Goal: Transaction & Acquisition: Purchase product/service

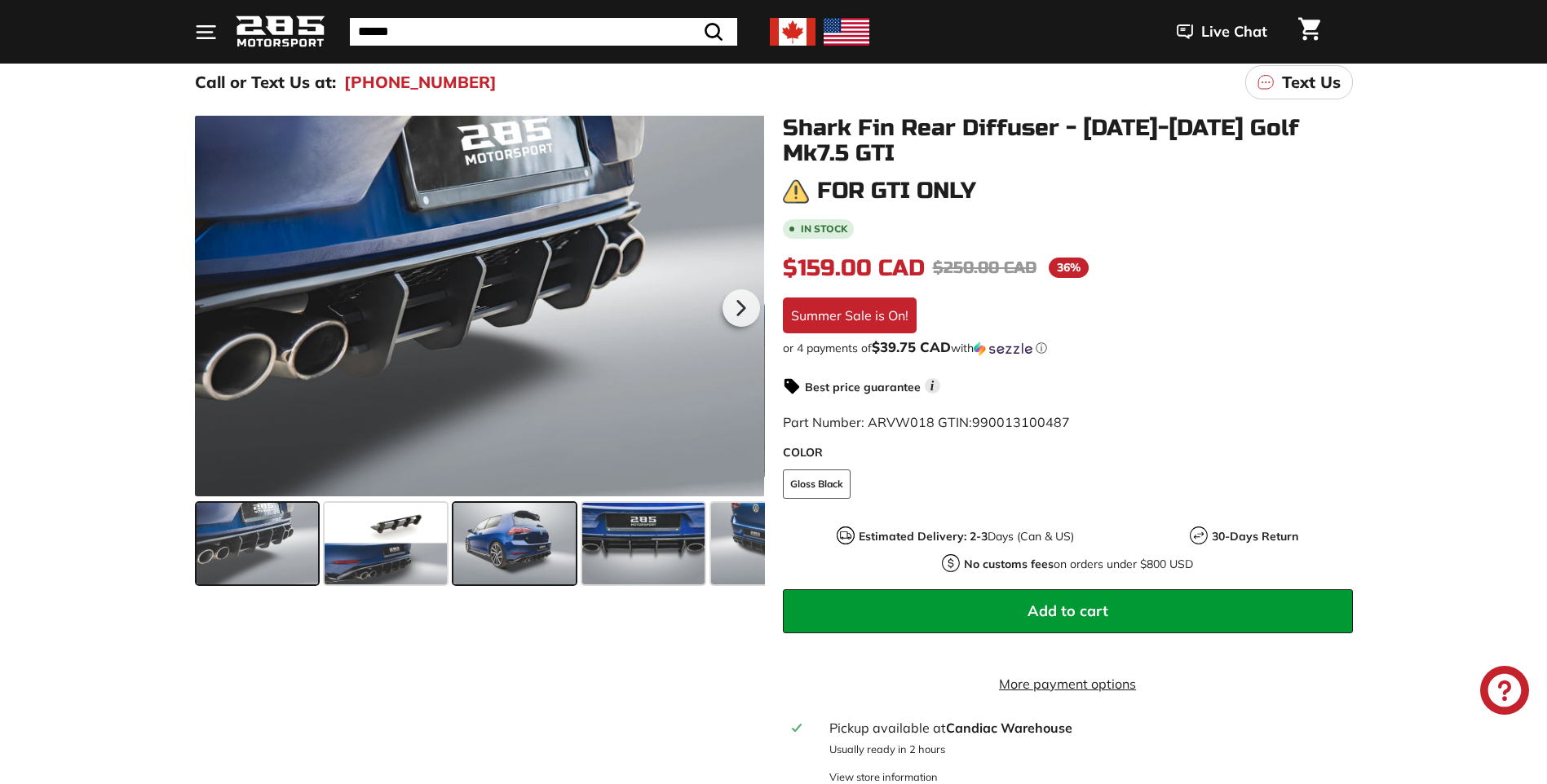
click at [514, 544] on span at bounding box center [513, 543] width 122 height 82
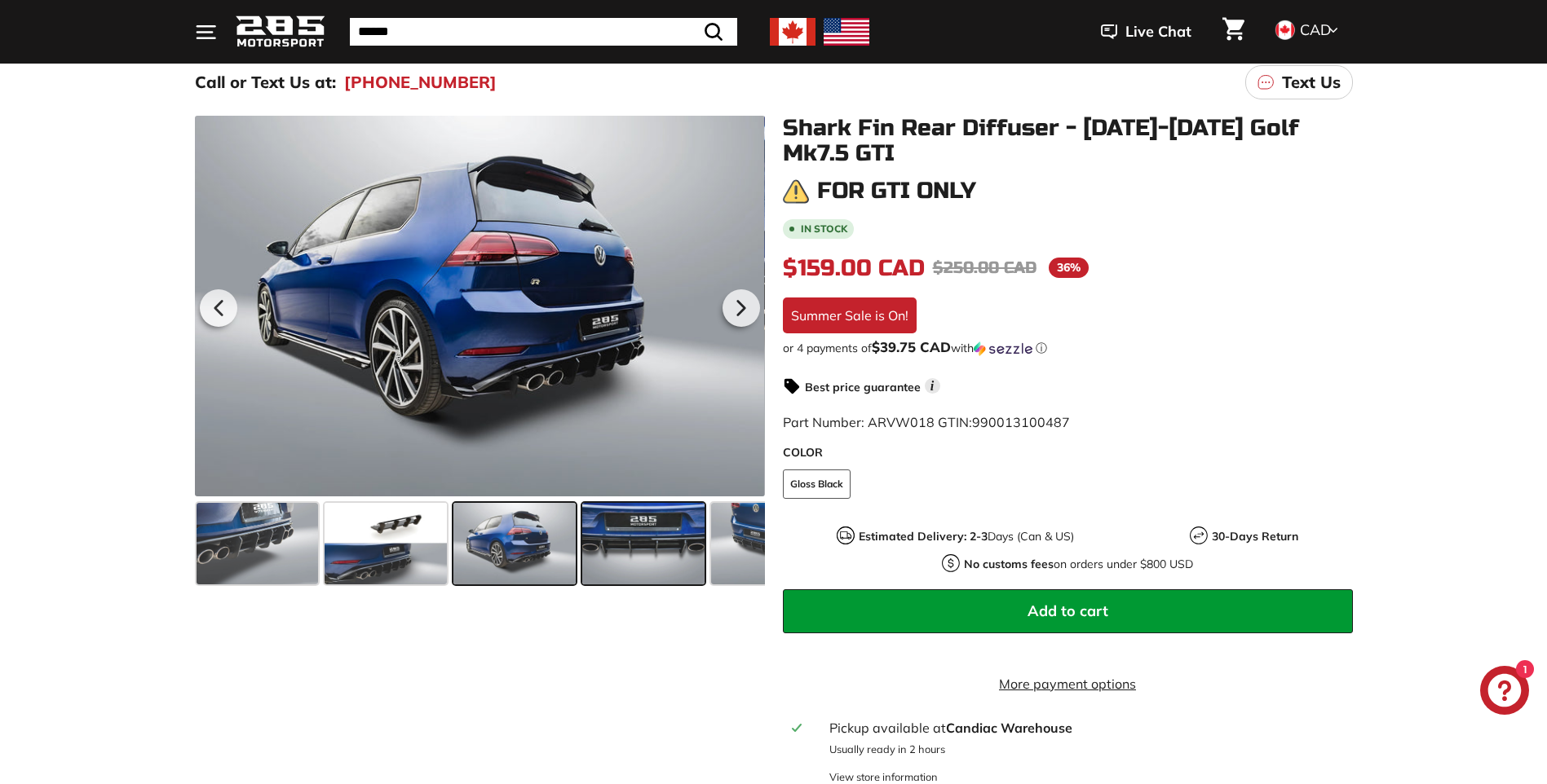
click at [639, 545] on span at bounding box center [643, 543] width 122 height 82
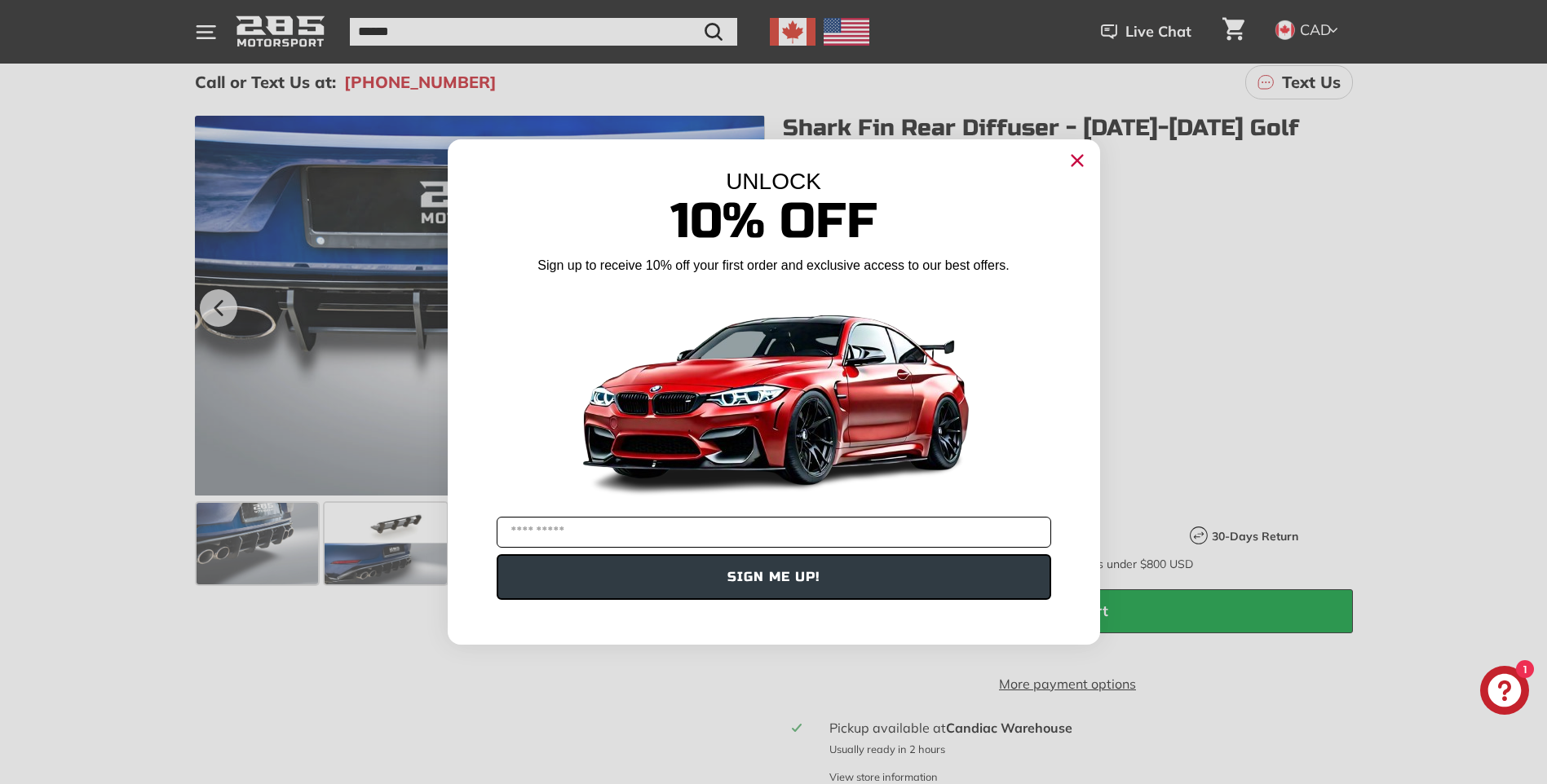
click at [732, 534] on input "YOUR EMAIL" at bounding box center [774, 533] width 555 height 31
click at [1077, 159] on icon "Close dialog" at bounding box center [1076, 160] width 11 height 11
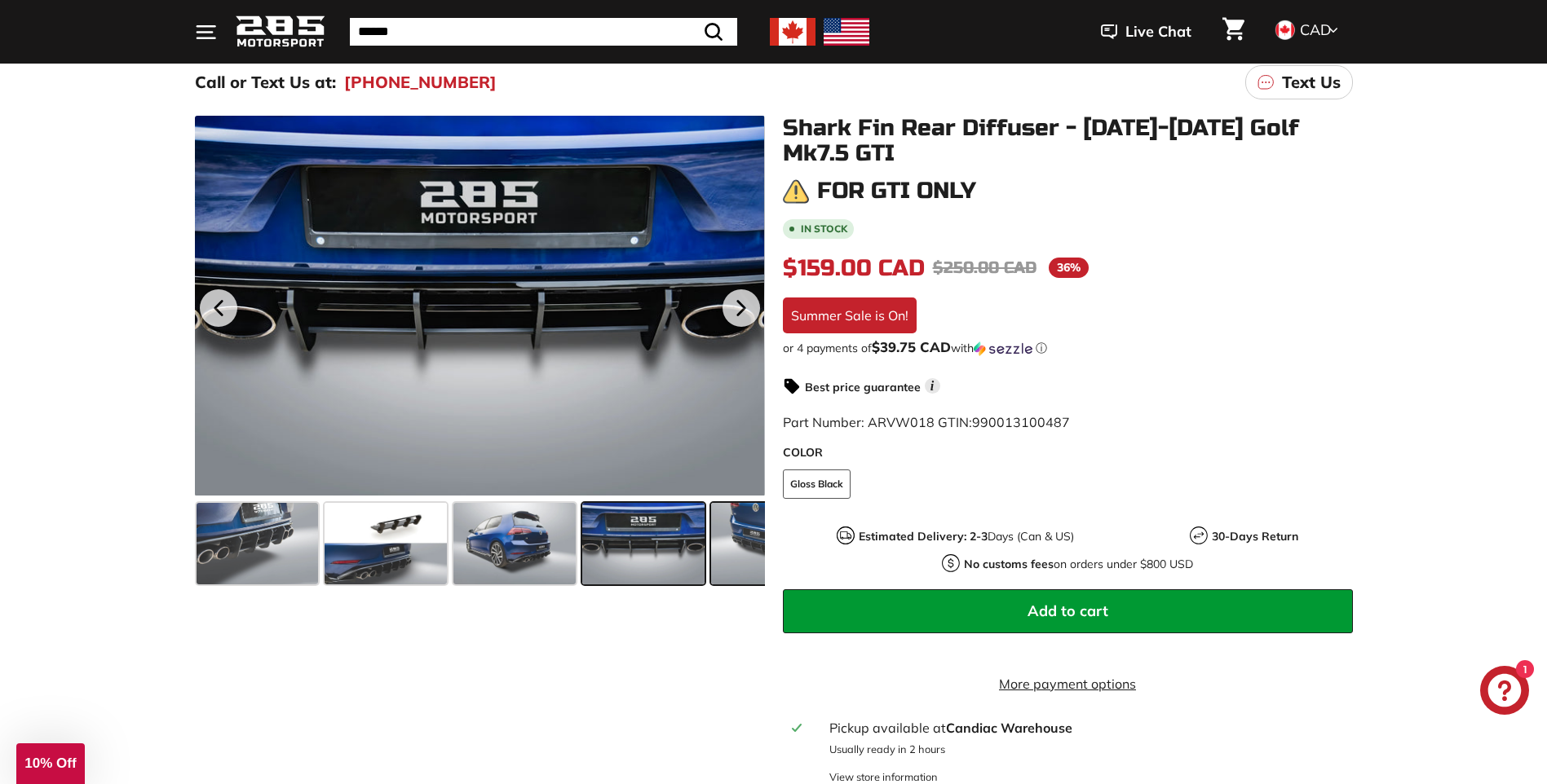
click at [734, 540] on span at bounding box center [772, 543] width 122 height 82
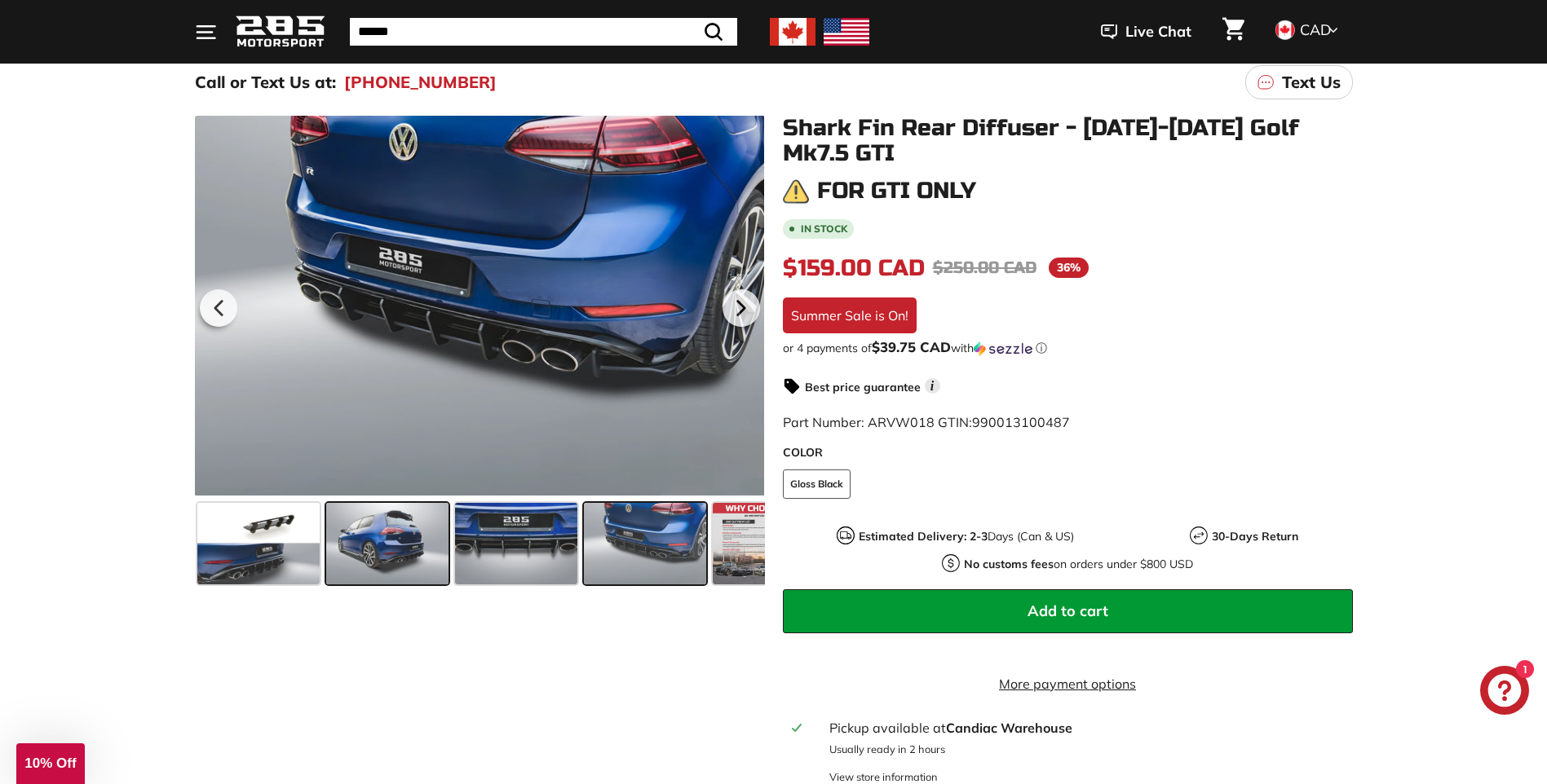
scroll to position [0, 160]
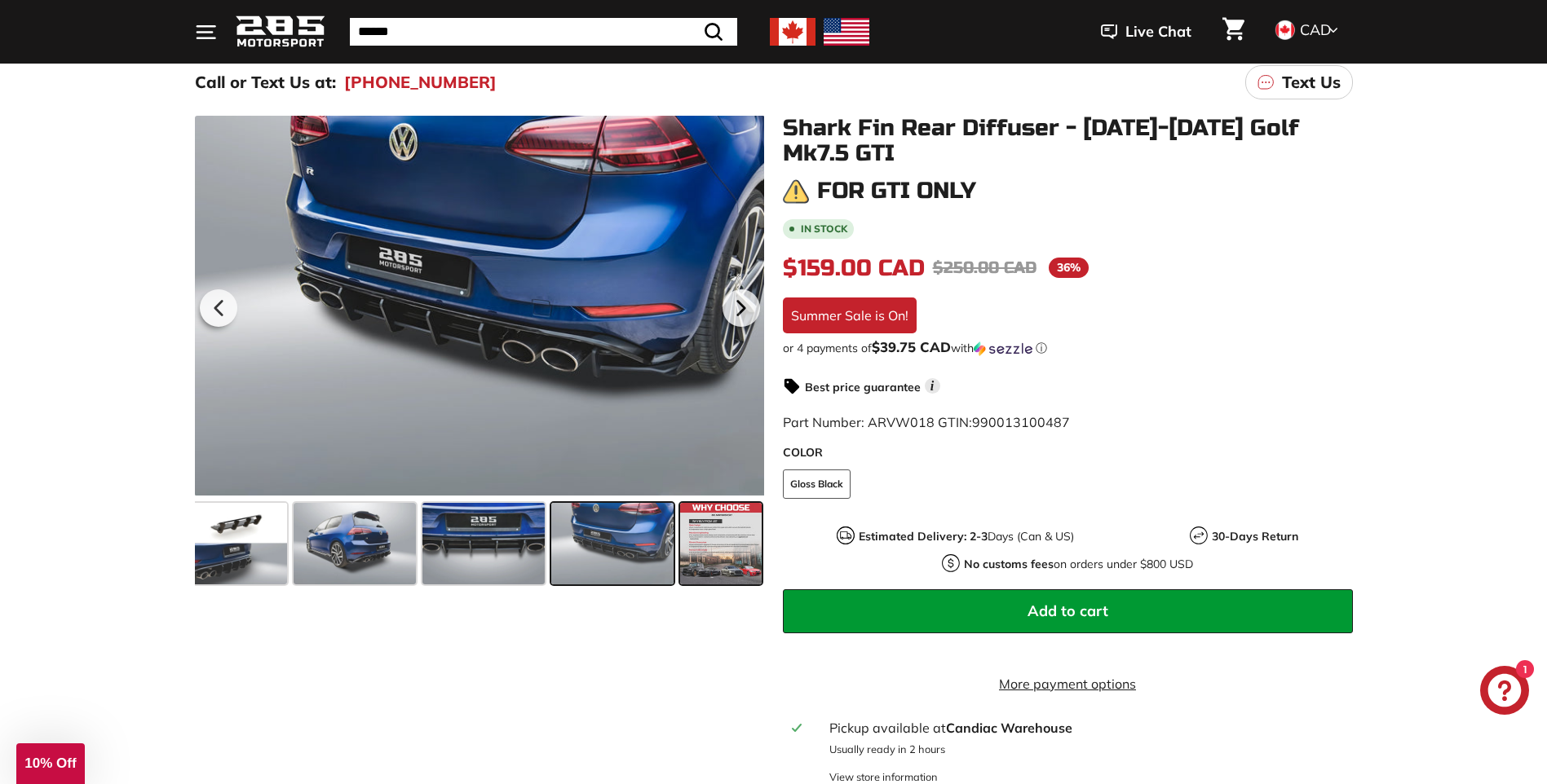
click at [707, 546] on span at bounding box center [721, 543] width 82 height 82
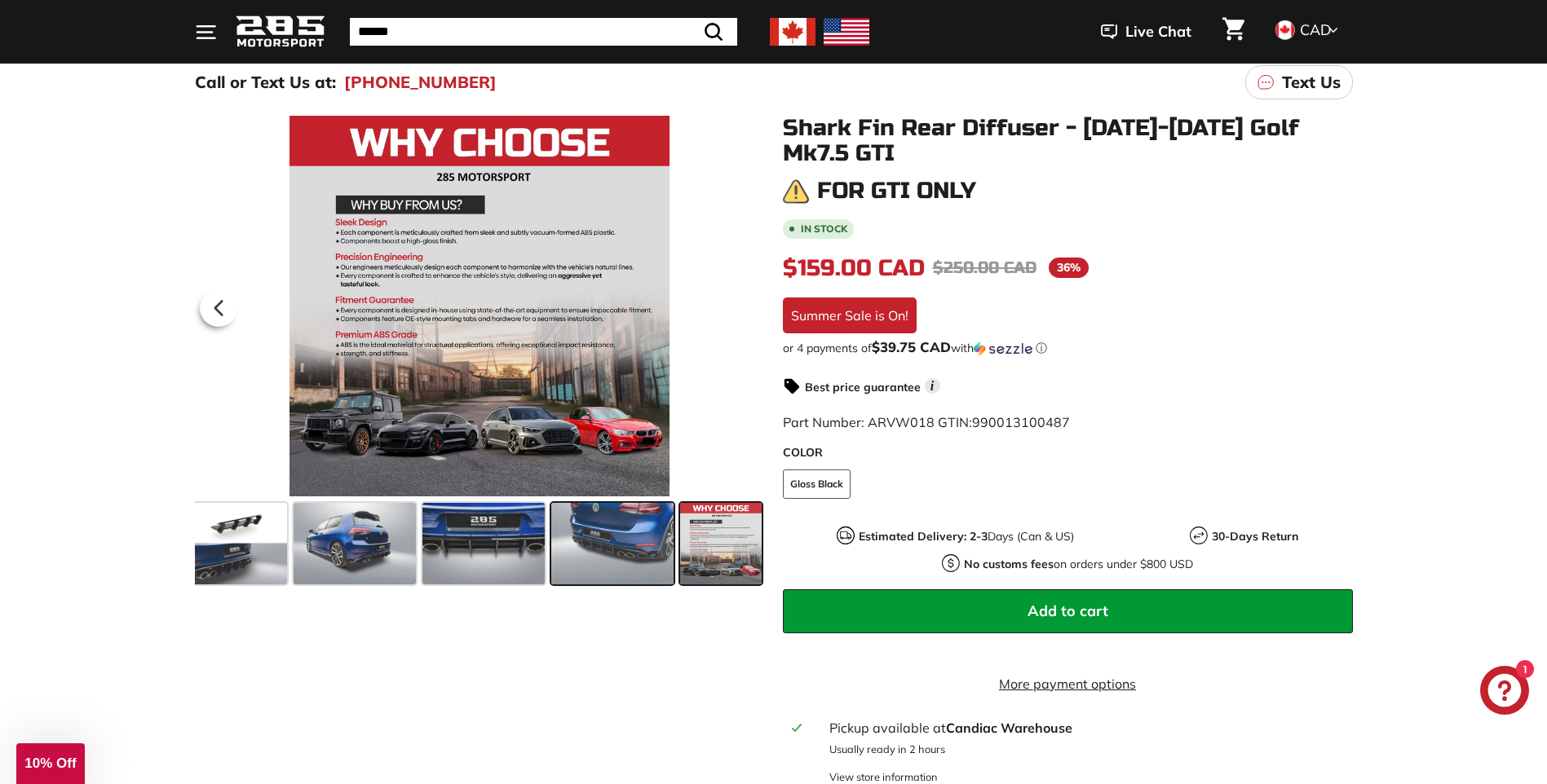
click at [609, 542] on span at bounding box center [611, 543] width 122 height 82
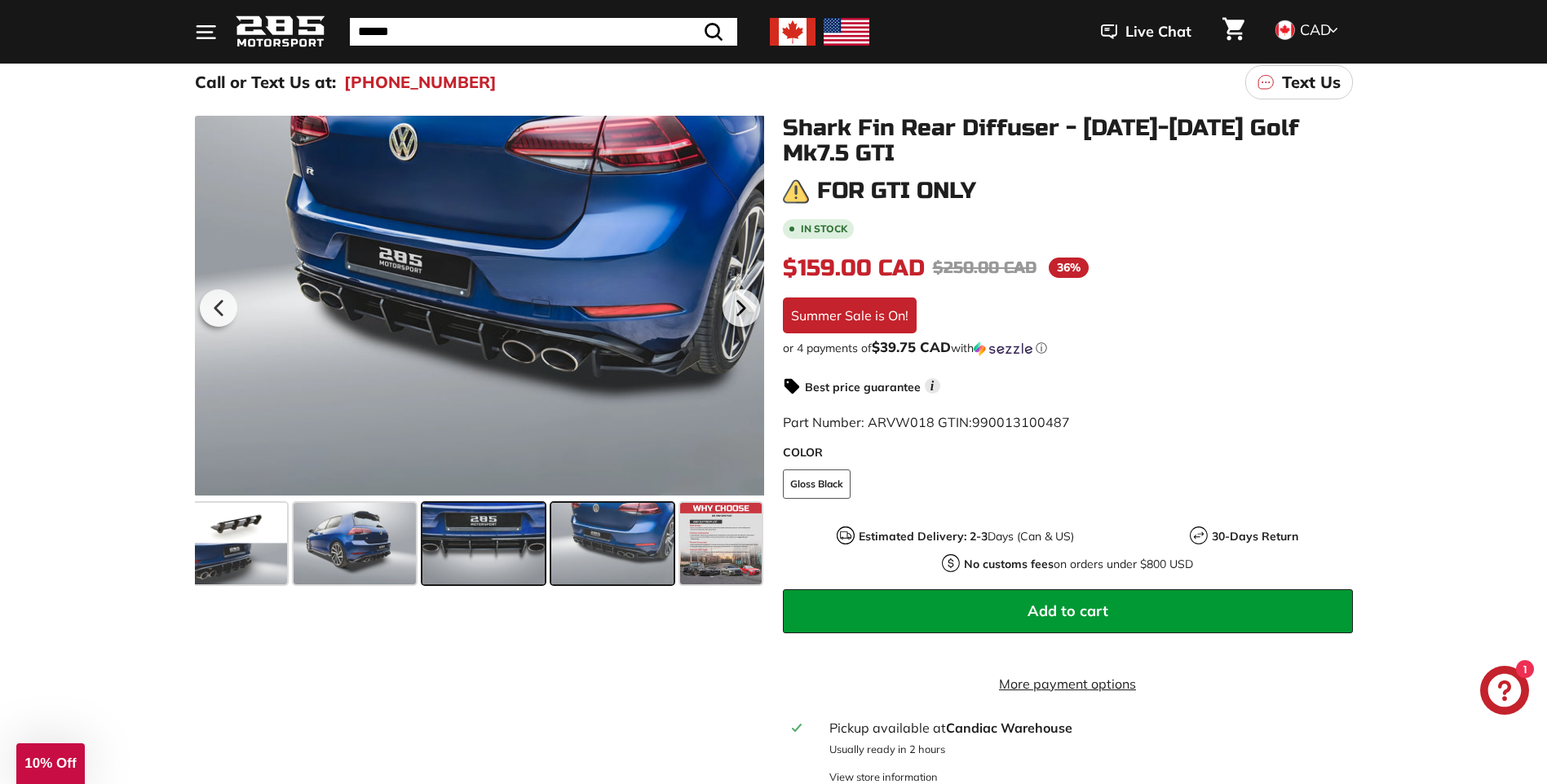
click at [517, 544] on span at bounding box center [483, 543] width 122 height 82
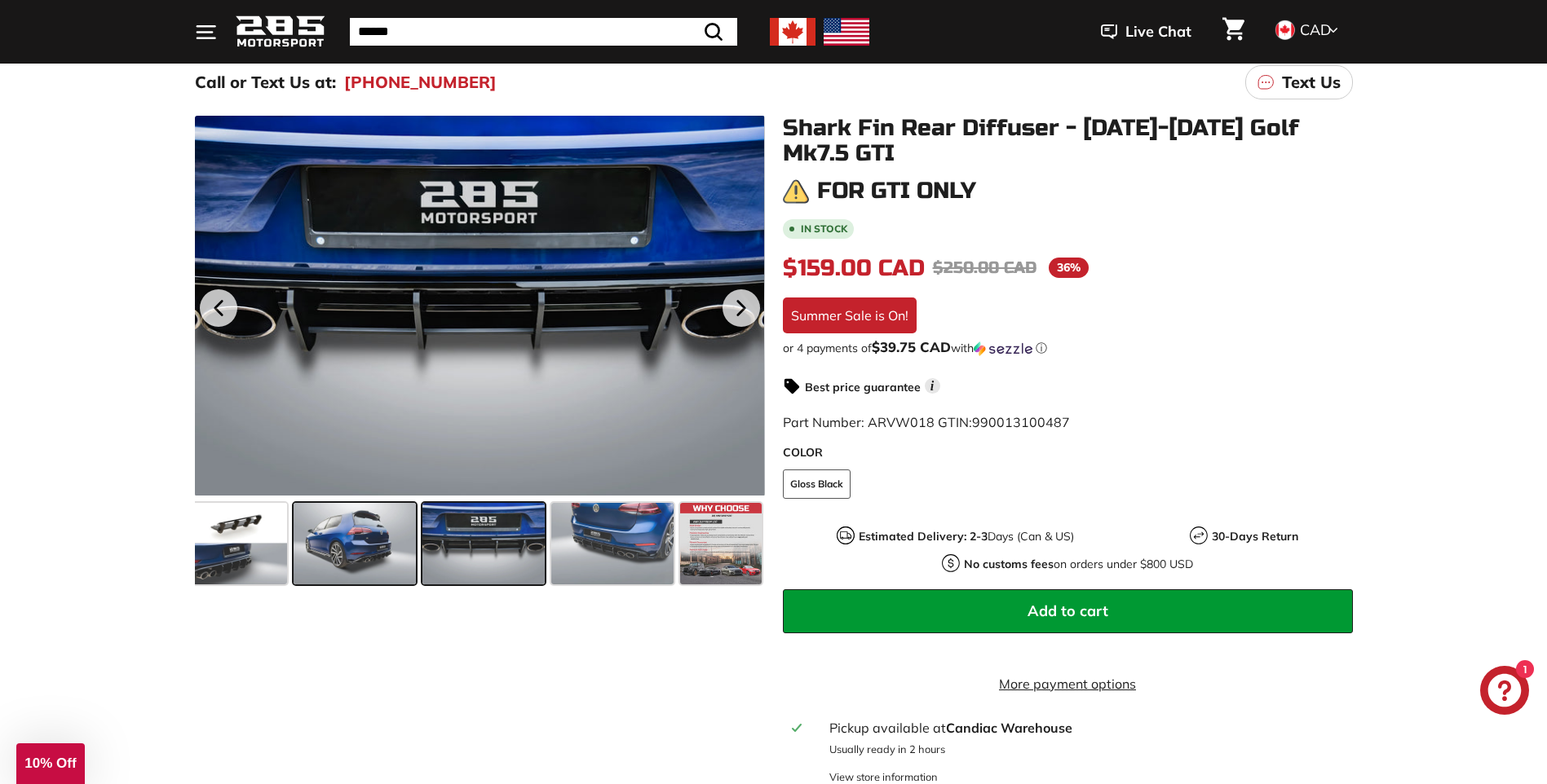
click at [368, 539] on span at bounding box center [354, 543] width 122 height 82
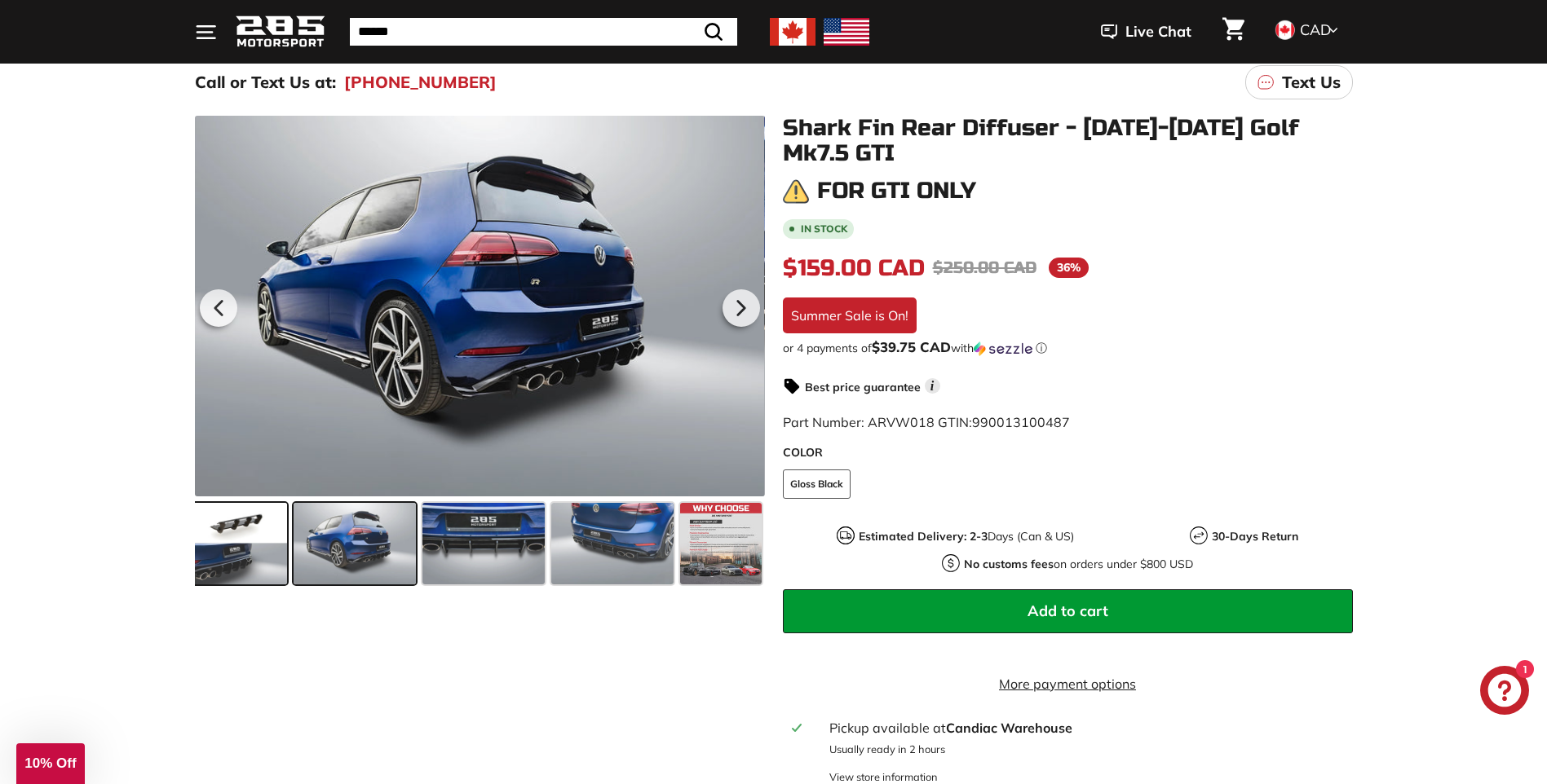
click at [212, 545] on span at bounding box center [226, 543] width 122 height 82
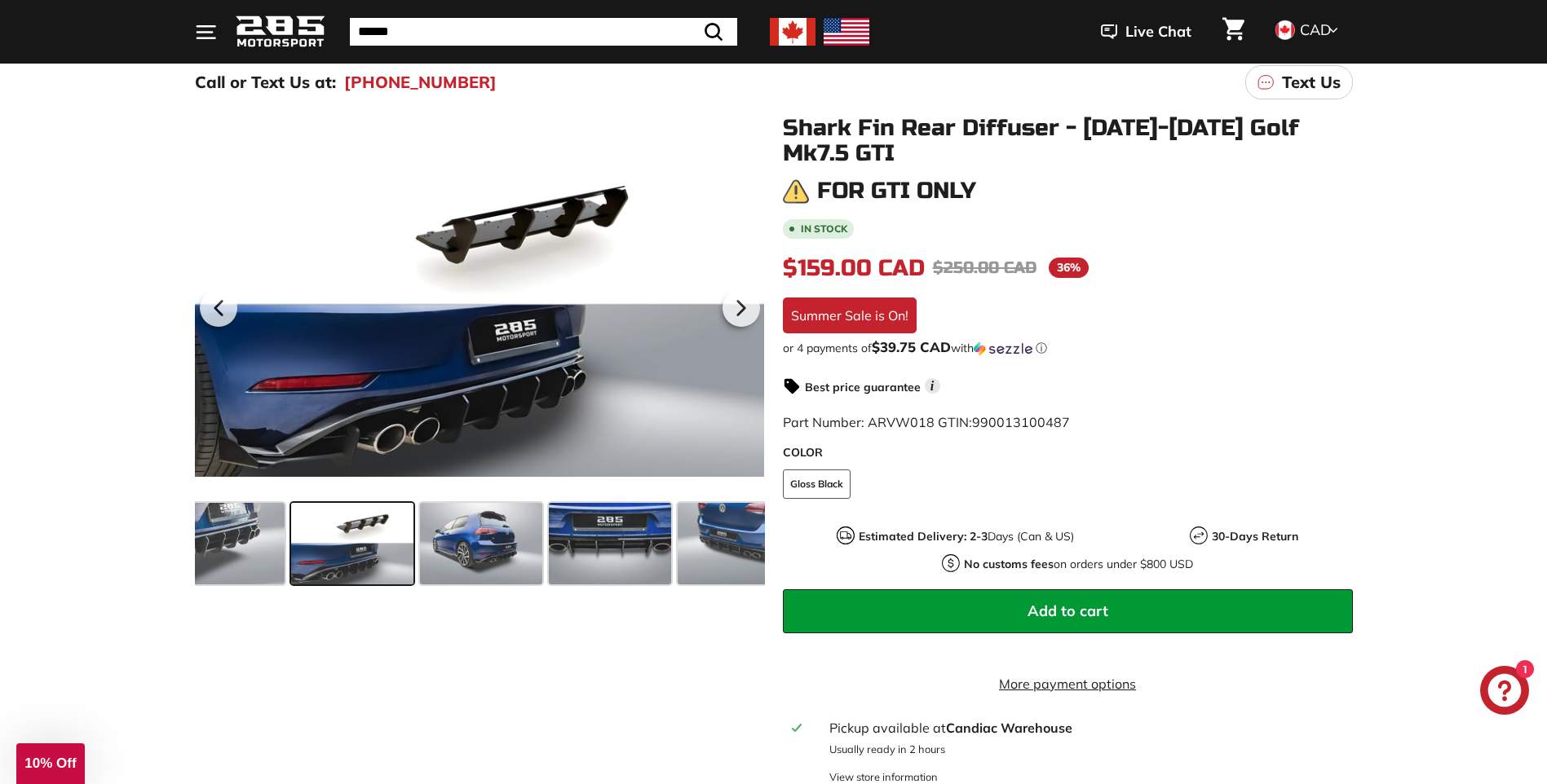
scroll to position [0, 0]
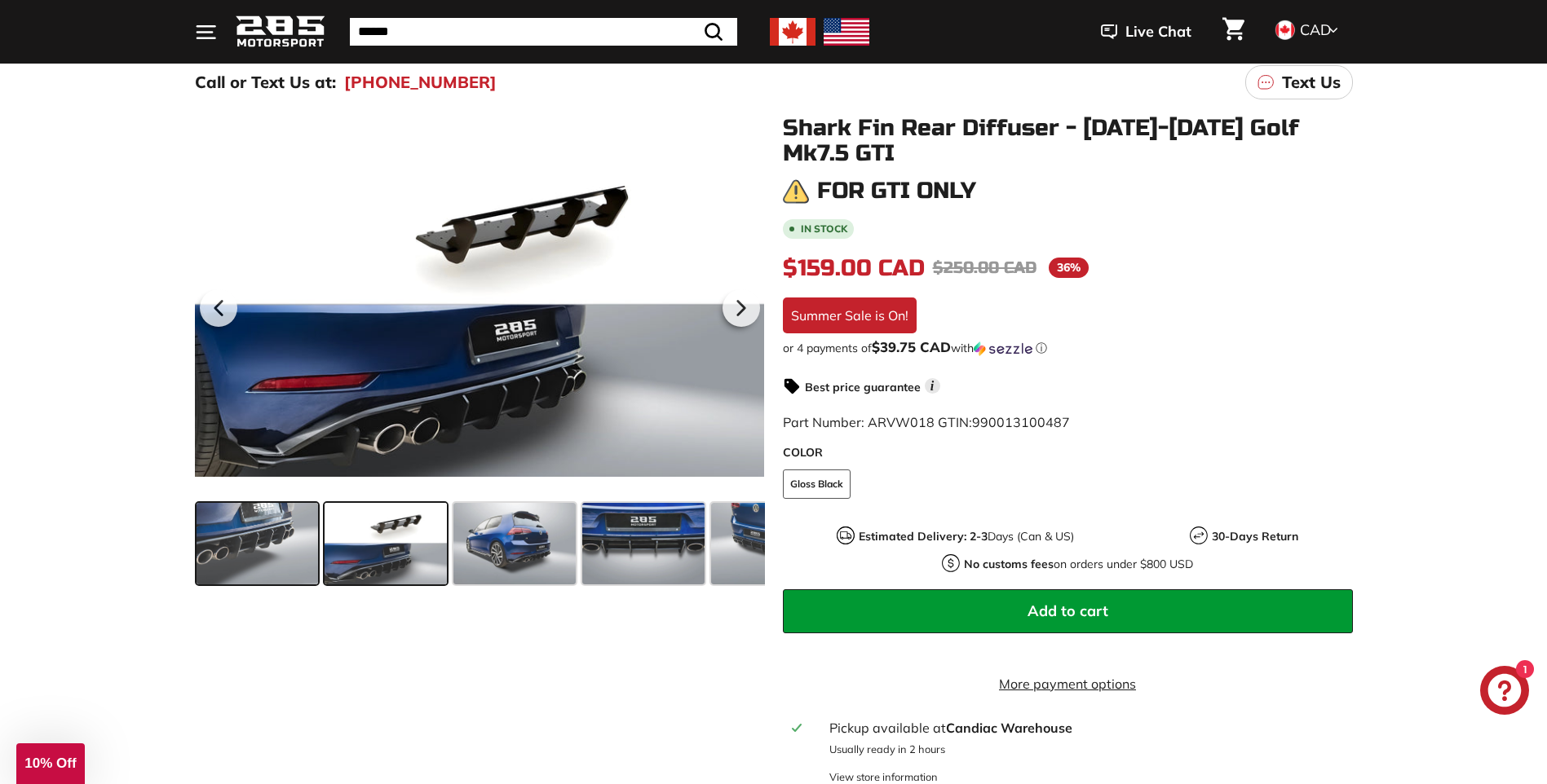
click at [245, 544] on span at bounding box center [257, 543] width 122 height 82
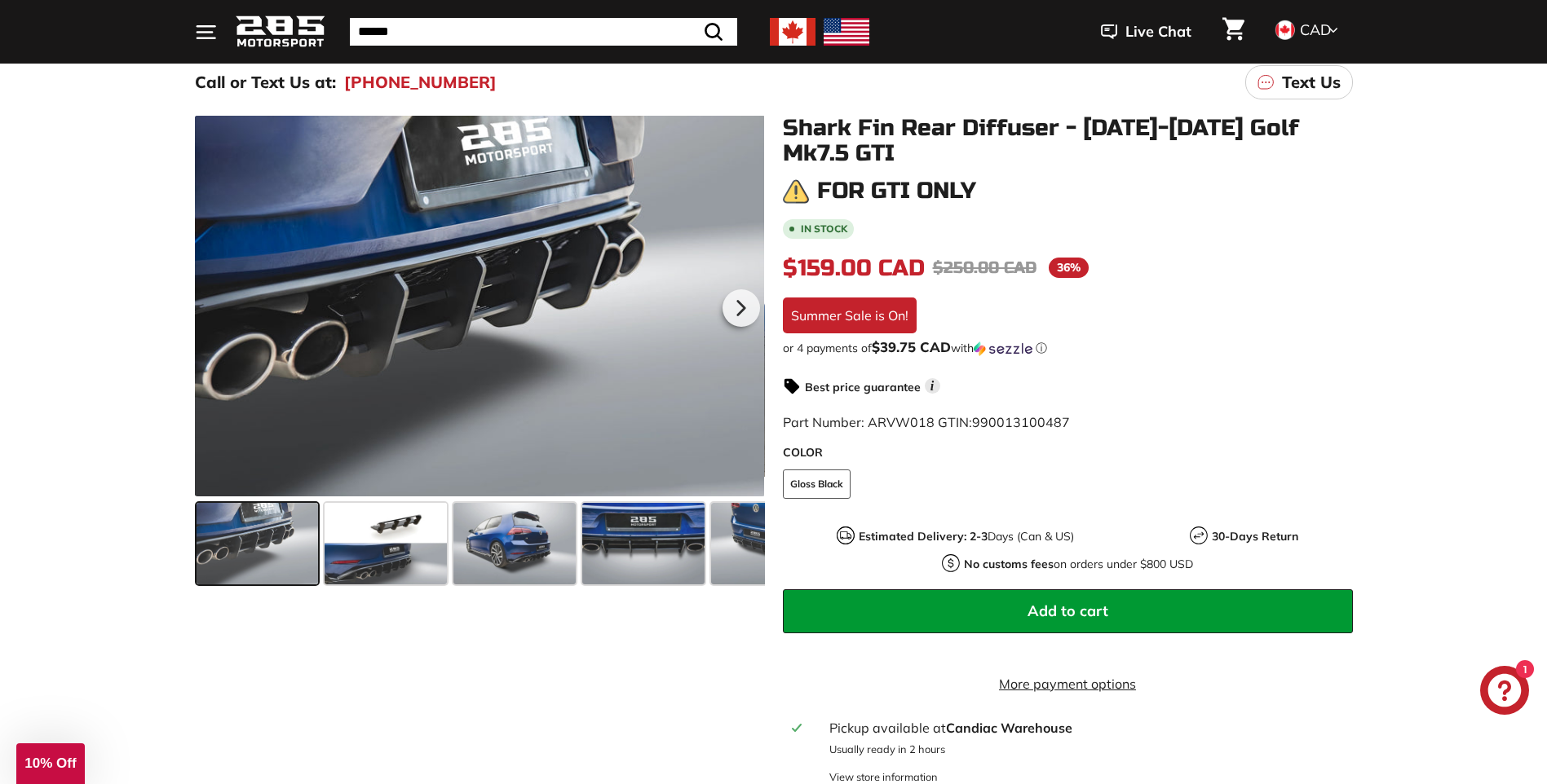
click at [220, 556] on span at bounding box center [257, 543] width 122 height 82
